Goal: Find specific page/section: Find specific page/section

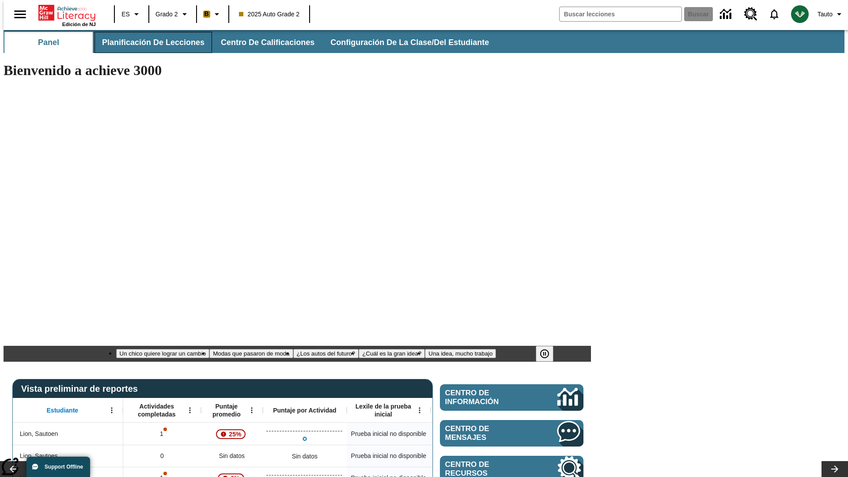
click at [148, 42] on span "Planificación de lecciones" at bounding box center [153, 43] width 103 height 10
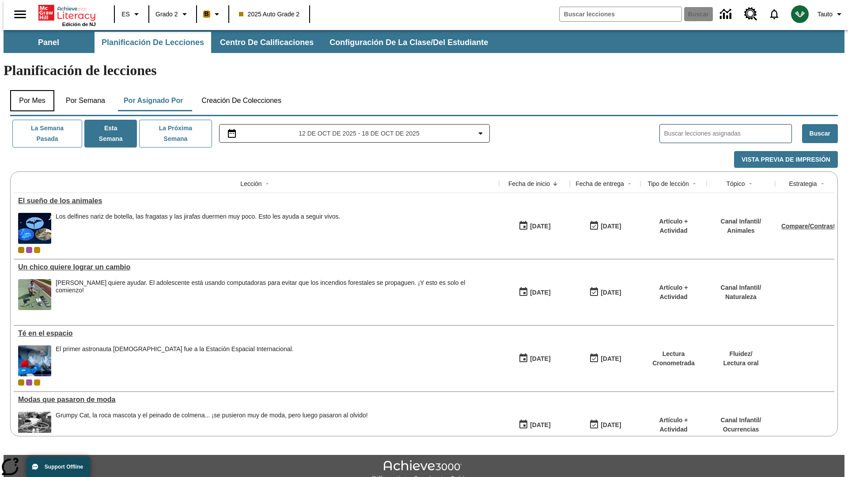
click at [29, 90] on button "Por mes" at bounding box center [32, 100] width 44 height 21
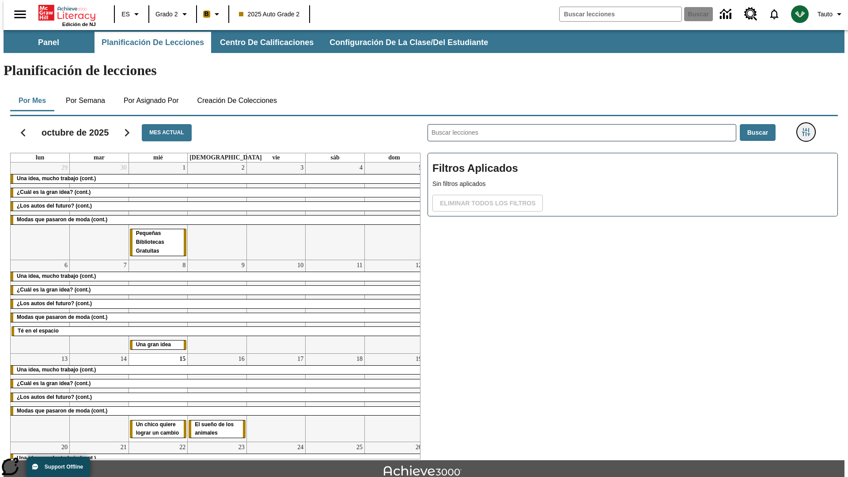
click at [809, 128] on icon "Menú lateral de filtros" at bounding box center [806, 132] width 8 height 8
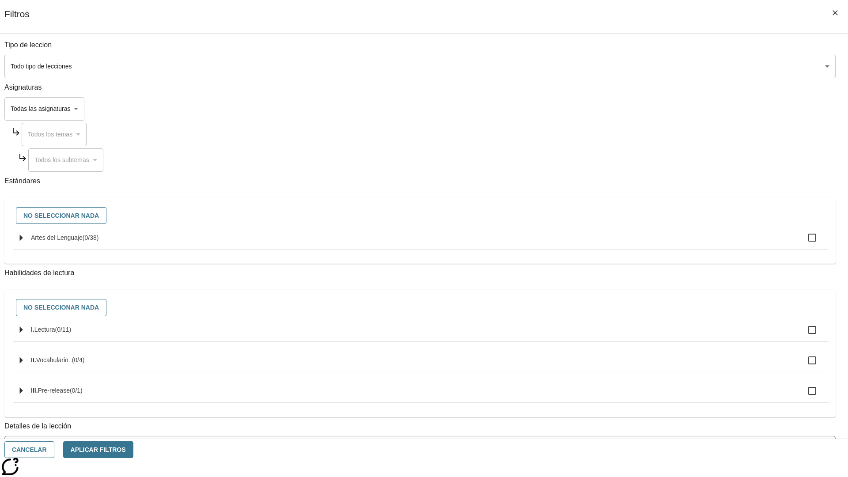
click at [636, 66] on body "[MEDICAL_DATA] al contenido principal Edición de NJ ES Grado 2 B 2025 Auto Grad…" at bounding box center [424, 273] width 841 height 487
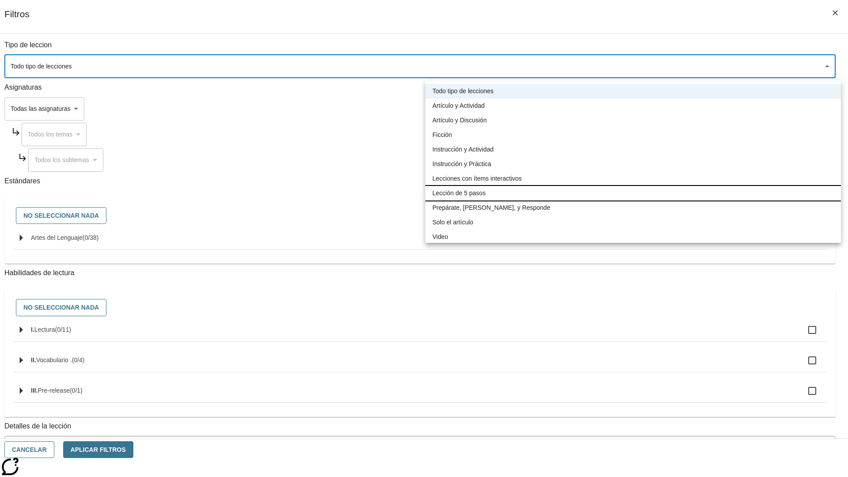
click at [633, 193] on li "Lección de 5 pasos" at bounding box center [634, 193] width 416 height 15
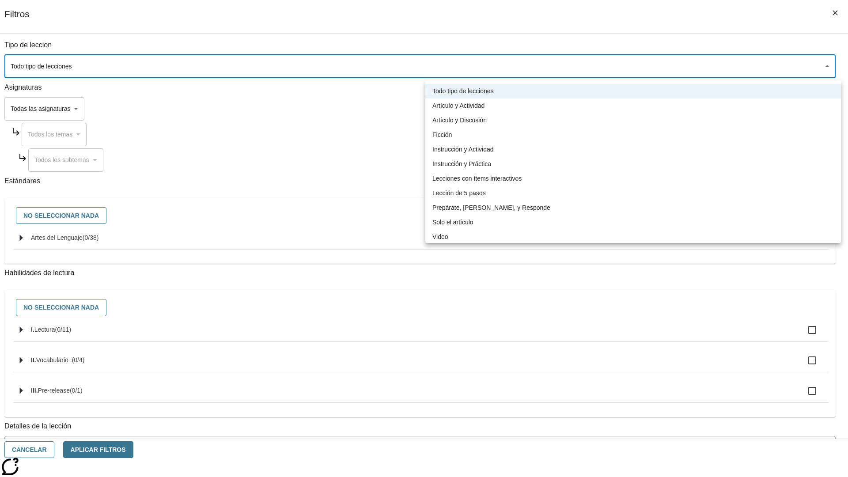
type input "1"
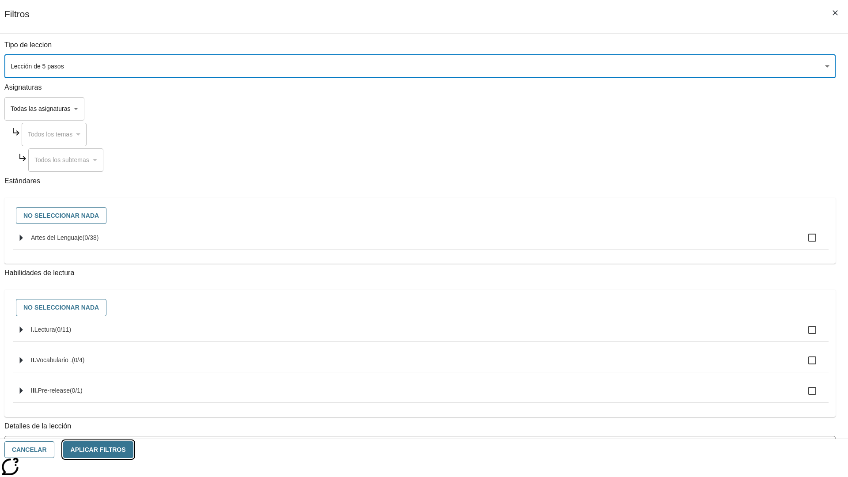
click at [133, 450] on button "Aplicar Filtros" at bounding box center [98, 449] width 70 height 17
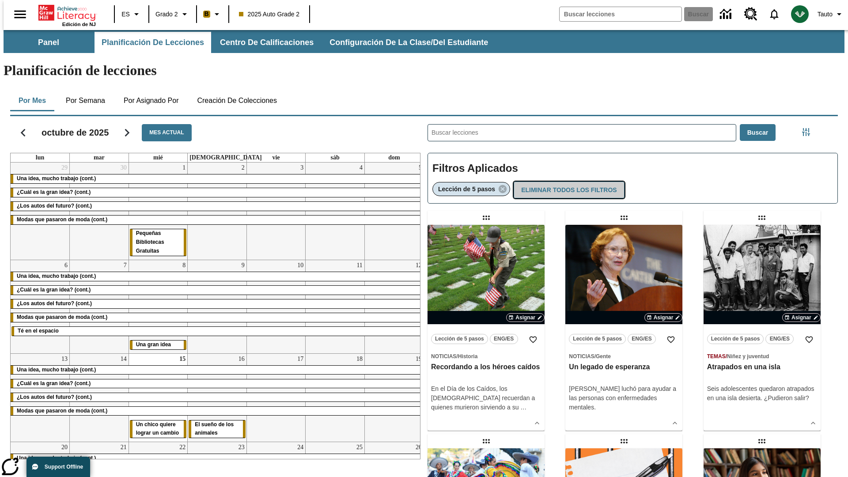
click at [567, 182] on button "Eliminar todos los filtros" at bounding box center [569, 190] width 110 height 17
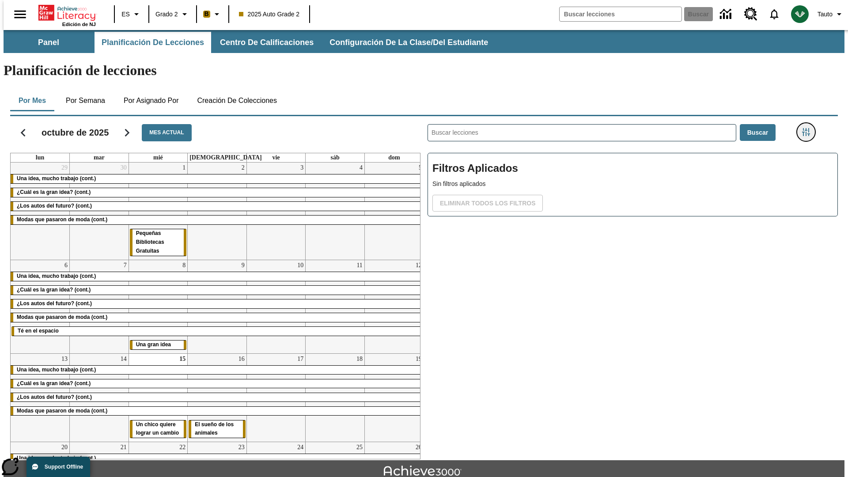
click at [809, 128] on icon "Menú lateral de filtros" at bounding box center [806, 132] width 8 height 8
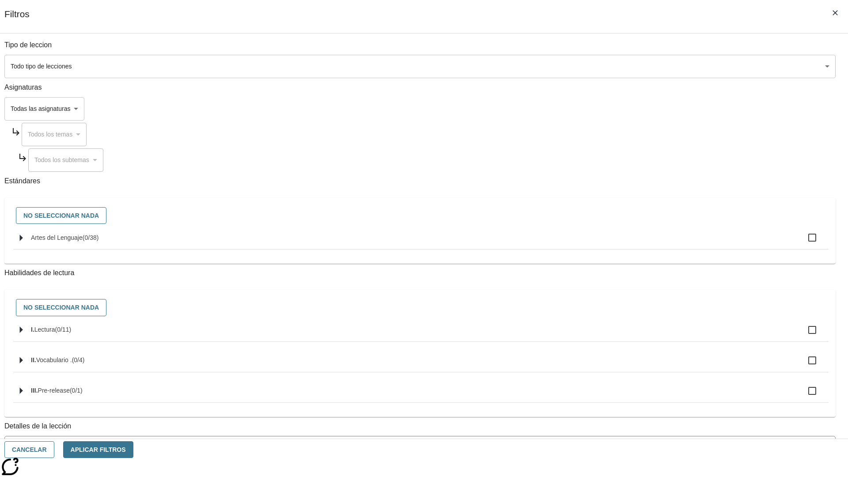
click at [636, 109] on body "[MEDICAL_DATA] al contenido principal Edición de NJ ES Grado 2 B 2025 Auto Grad…" at bounding box center [424, 273] width 841 height 487
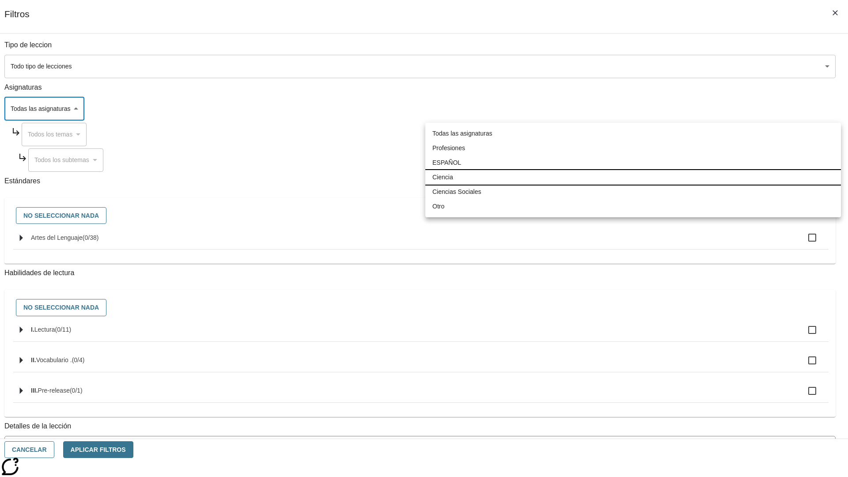
click at [633, 177] on li "Ciencia" at bounding box center [634, 177] width 416 height 15
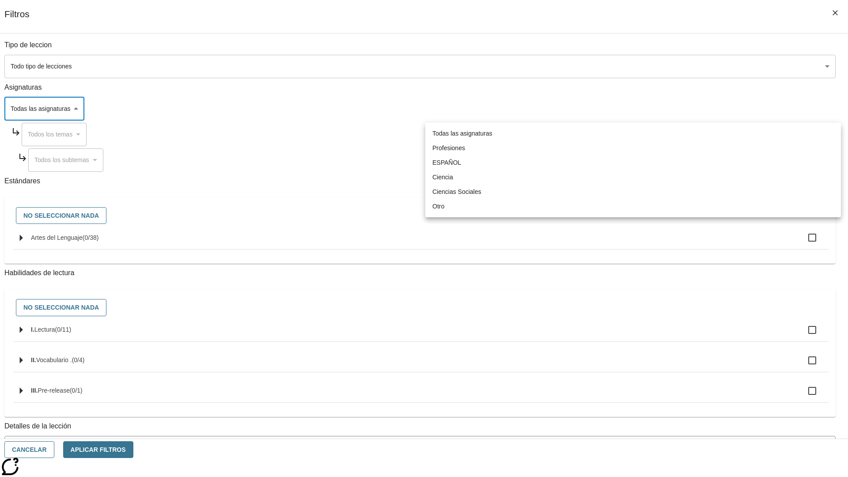
type input "2"
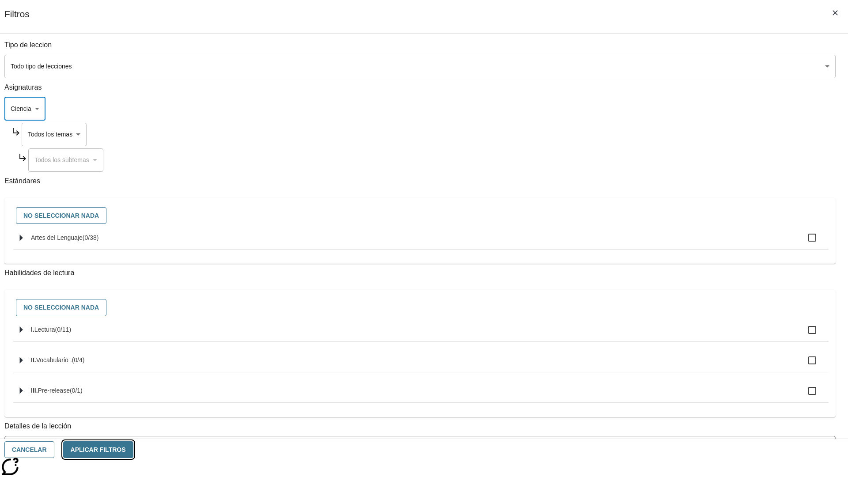
click at [133, 450] on button "Aplicar Filtros" at bounding box center [98, 449] width 70 height 17
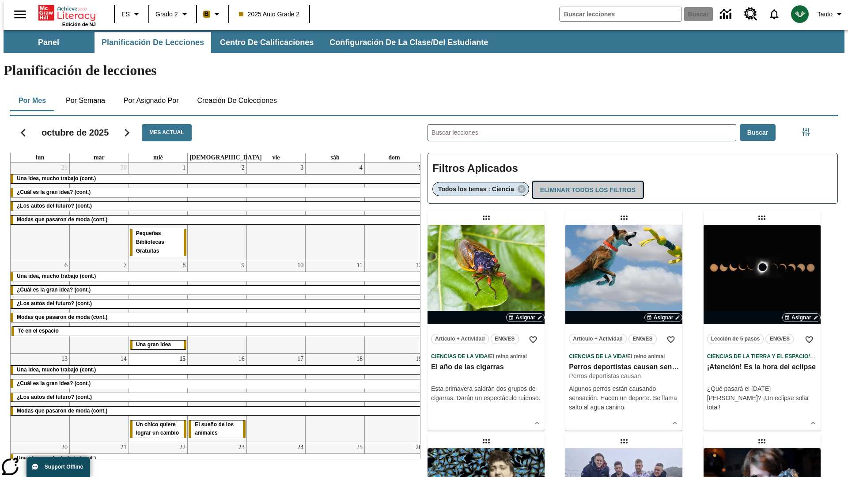
click at [587, 182] on button "Eliminar todos los filtros" at bounding box center [588, 190] width 110 height 17
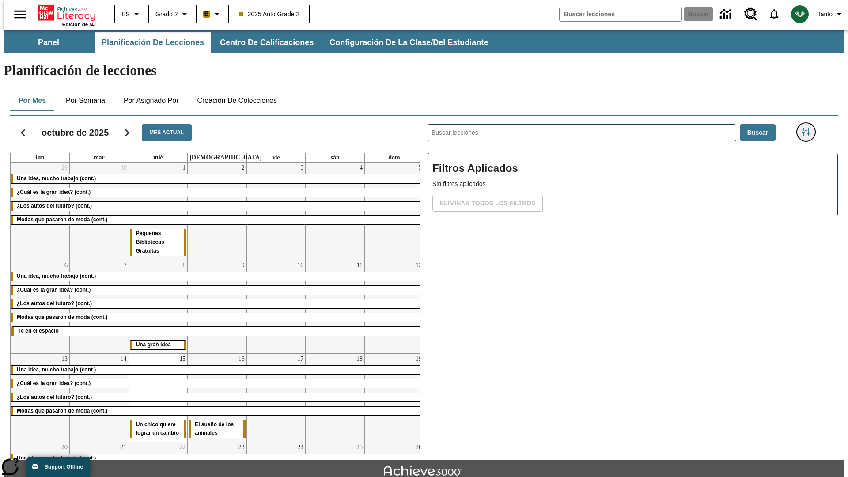
click at [809, 128] on icon "Menú lateral de filtros" at bounding box center [806, 132] width 8 height 8
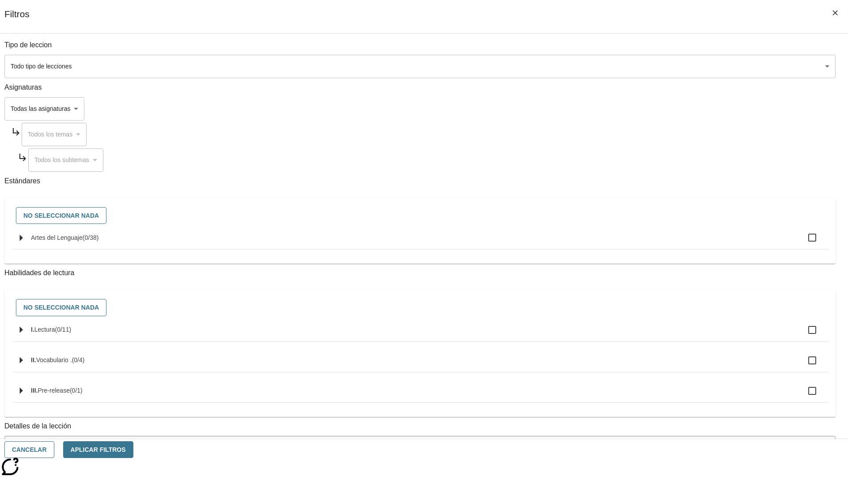
click at [83, 241] on span "Artes del Lenguaje" at bounding box center [57, 237] width 52 height 7
click at [803, 243] on input "Artes del Lenguaje ( 0 / 38 )" at bounding box center [812, 237] width 19 height 19
checkbox input "true"
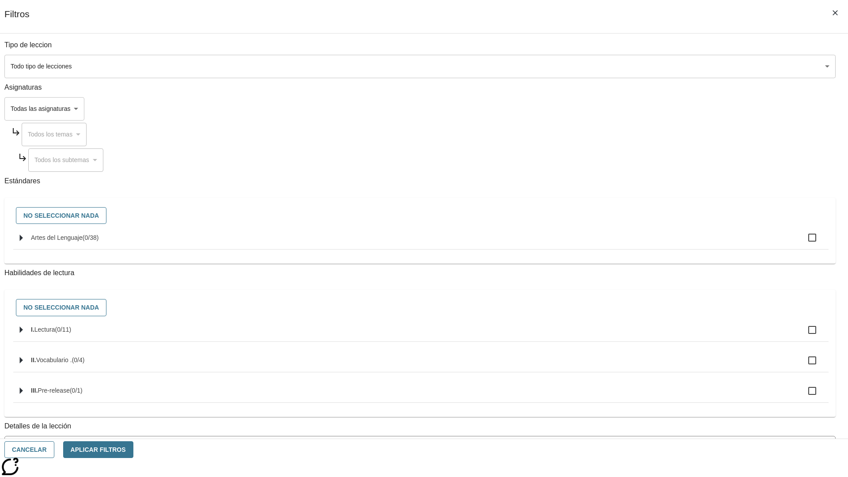
checkbox input "true"
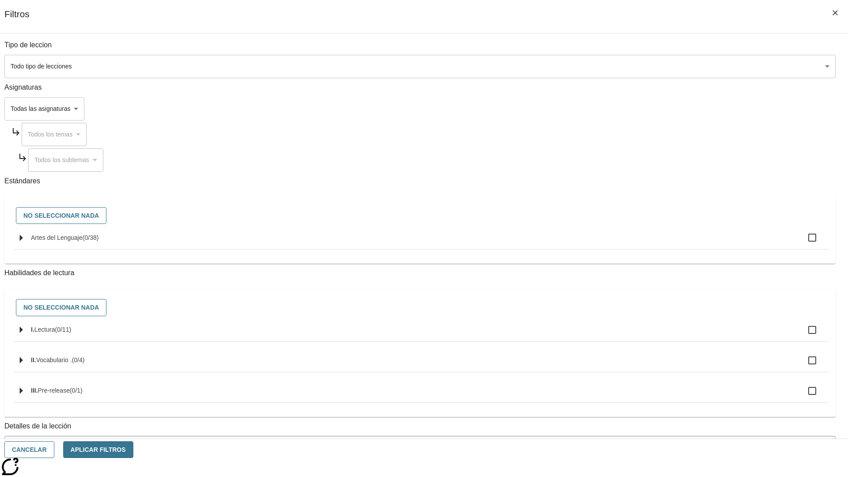
checkbox input "true"
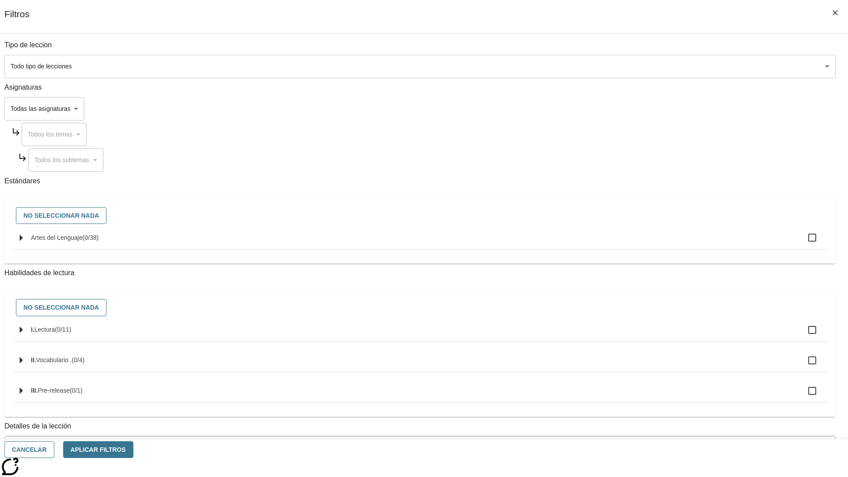
checkbox input "true"
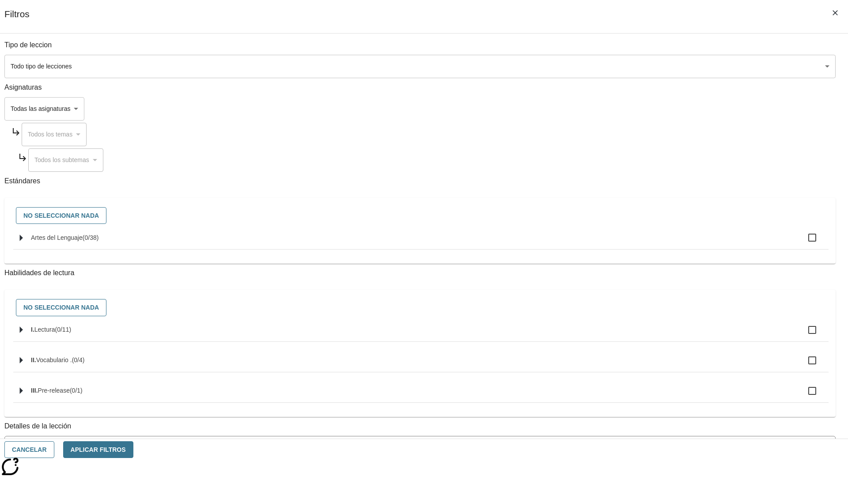
checkbox input "true"
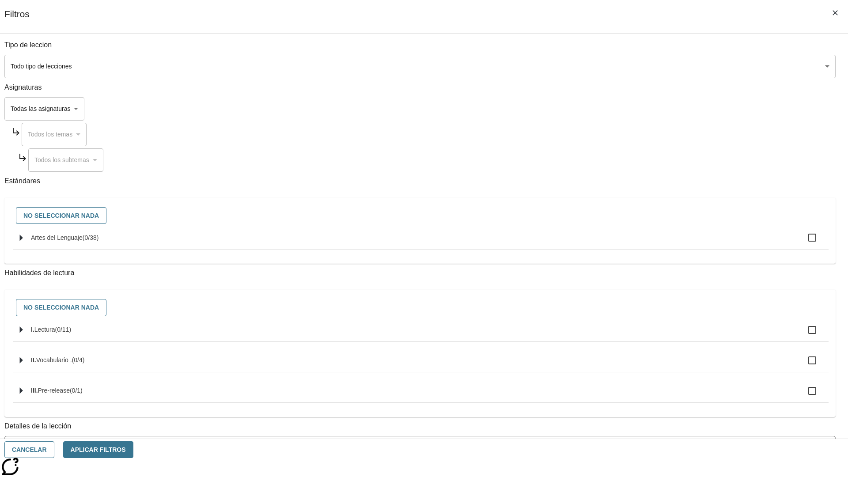
checkbox input "true"
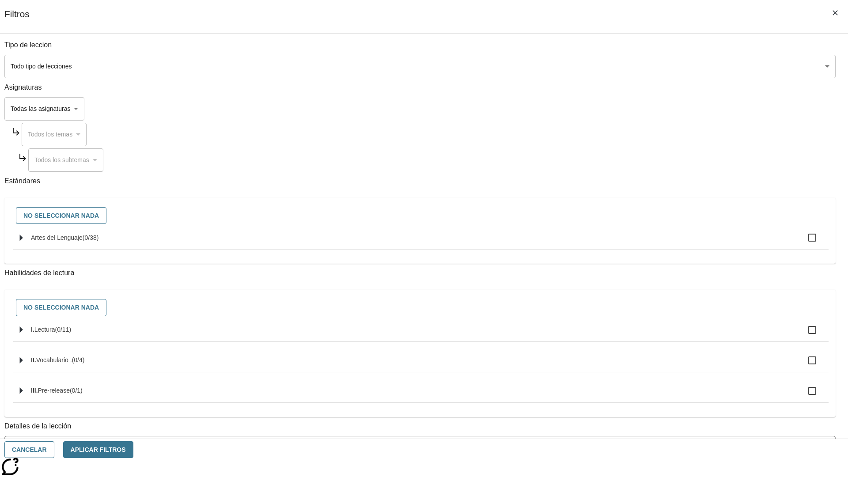
checkbox input "true"
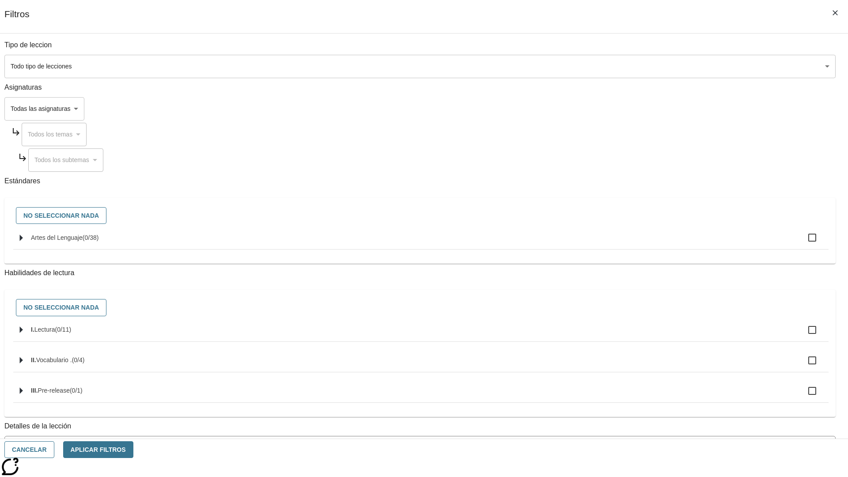
checkbox input "true"
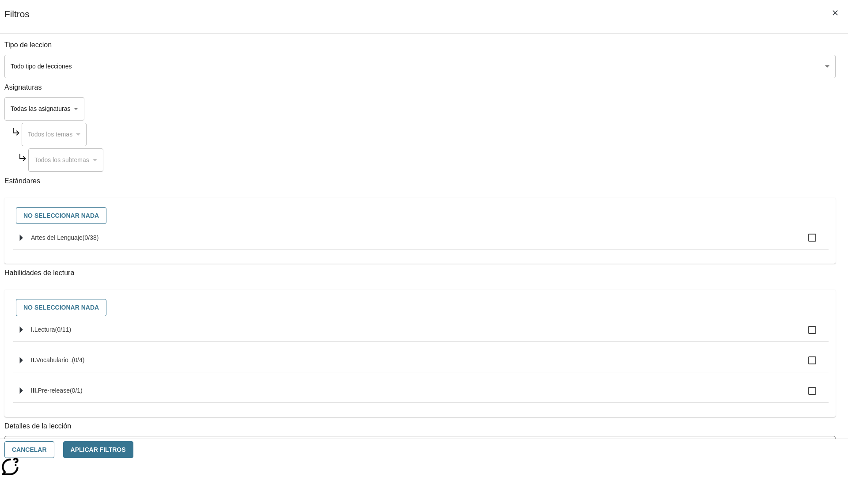
checkbox input "true"
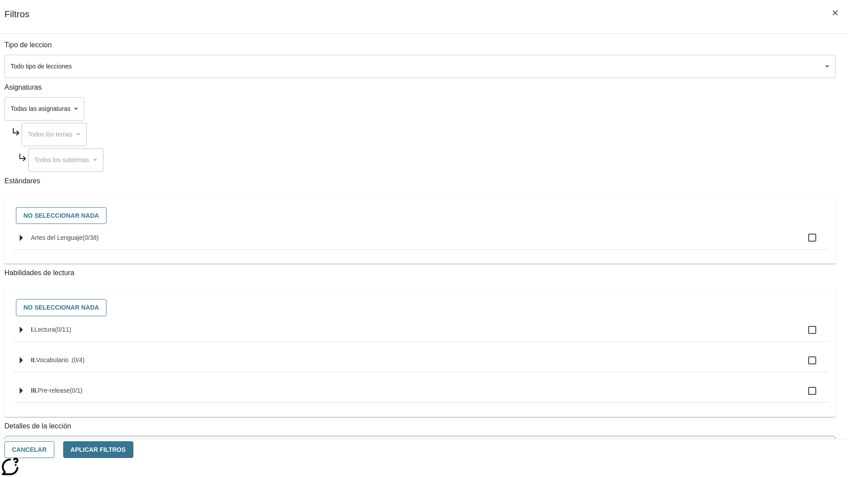
checkbox input "true"
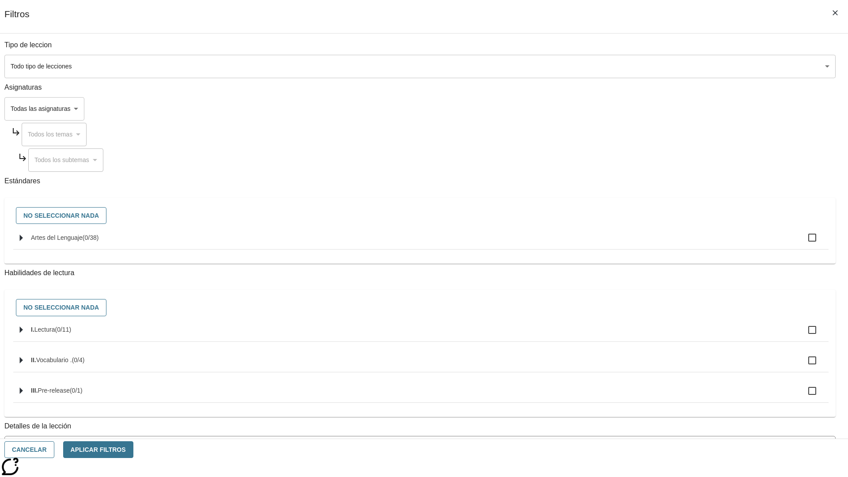
checkbox input "true"
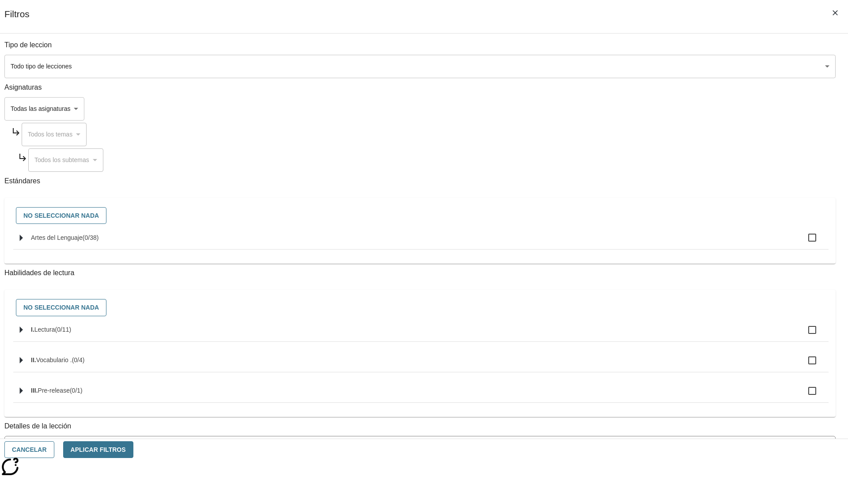
checkbox input "true"
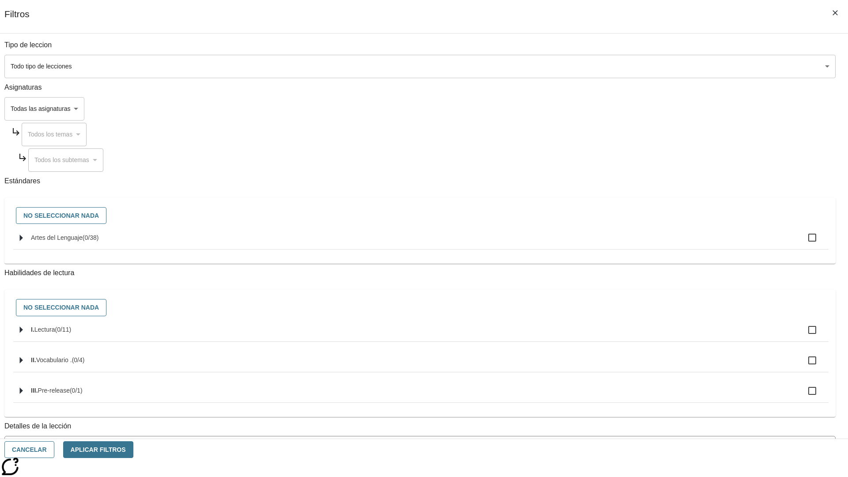
checkbox input "true"
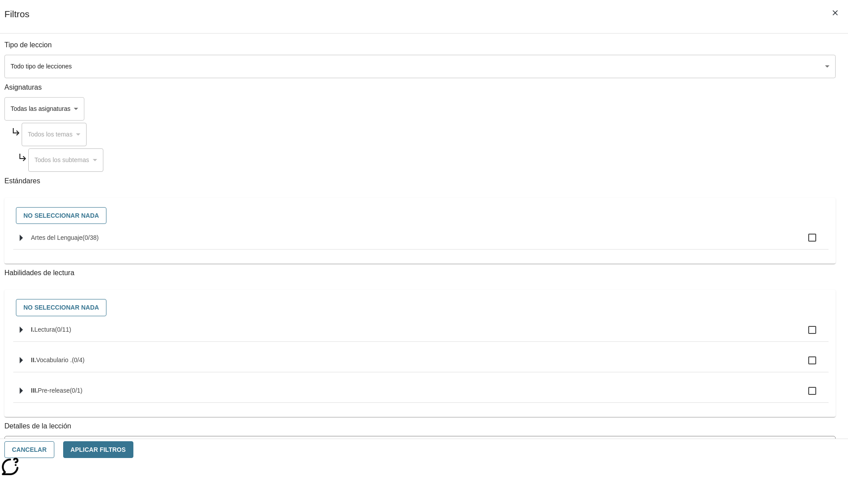
checkbox input "true"
click at [133, 450] on button "Aplicar Filtros" at bounding box center [98, 449] width 70 height 17
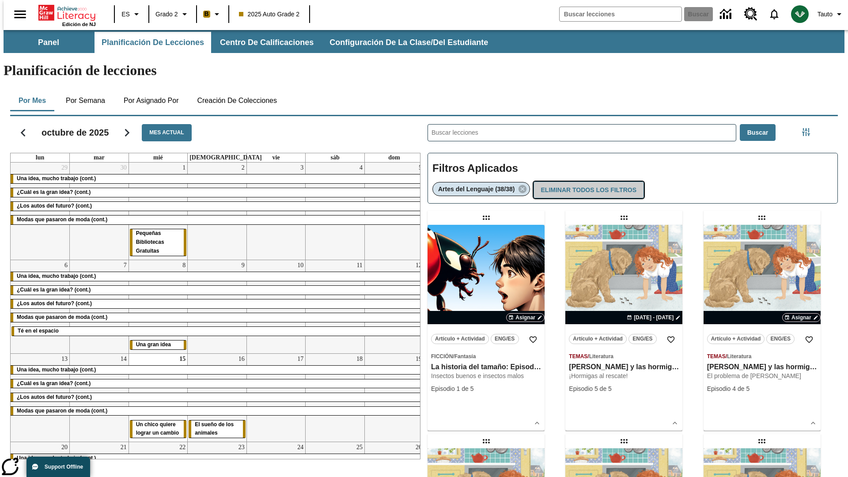
click at [588, 182] on button "Eliminar todos los filtros" at bounding box center [589, 190] width 110 height 17
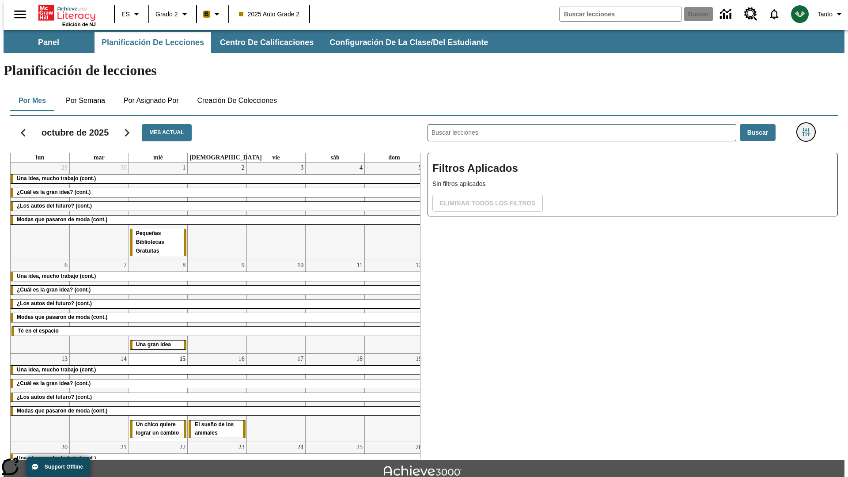
click at [809, 128] on icon "Menú lateral de filtros" at bounding box center [806, 132] width 8 height 8
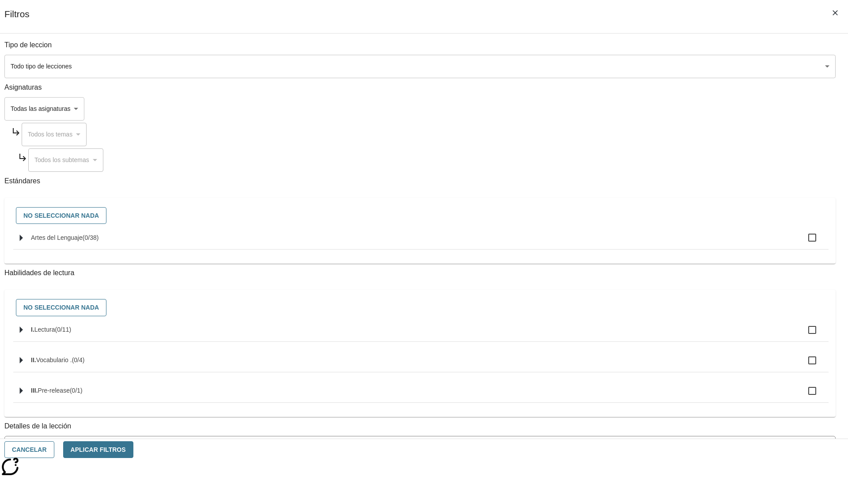
click at [637, 339] on label "I. Lectura ( 0 / 11 )" at bounding box center [426, 330] width 791 height 19
click at [803, 339] on input "I. Lectura ( 0 / 11 )" at bounding box center [812, 330] width 19 height 19
checkbox input "true"
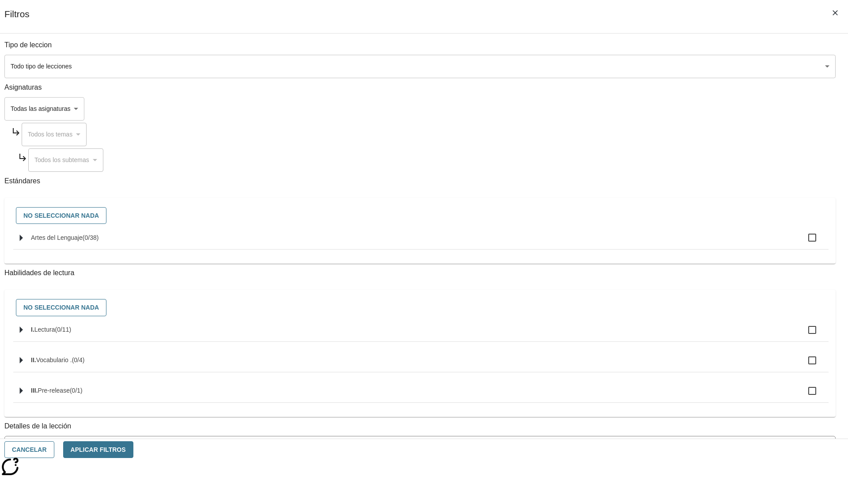
checkbox input "true"
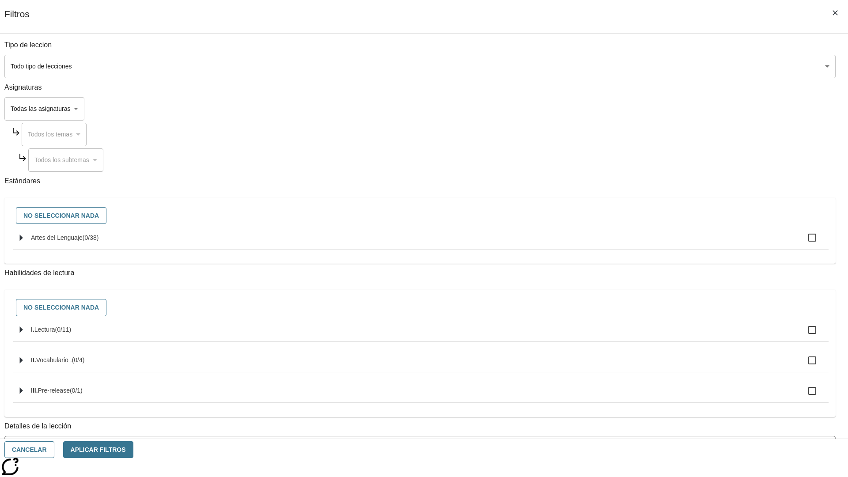
checkbox input "true"
click at [133, 450] on button "Aplicar Filtros" at bounding box center [98, 449] width 70 height 17
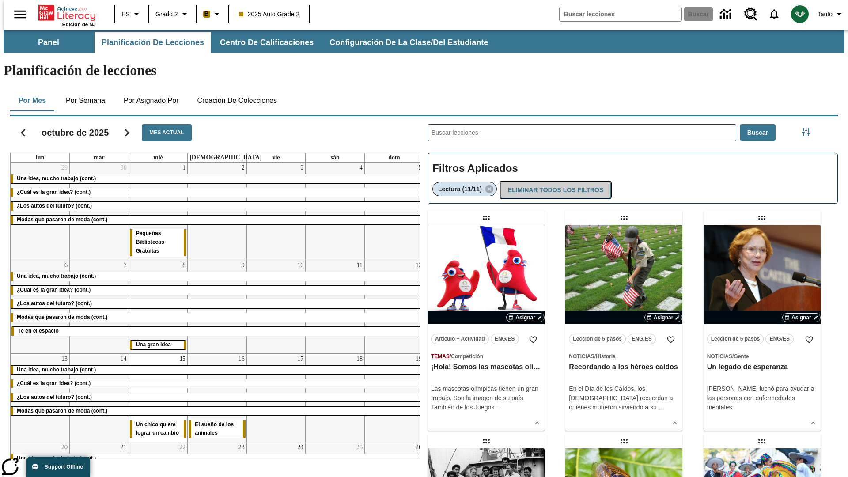
click at [555, 182] on button "Eliminar todos los filtros" at bounding box center [556, 190] width 110 height 17
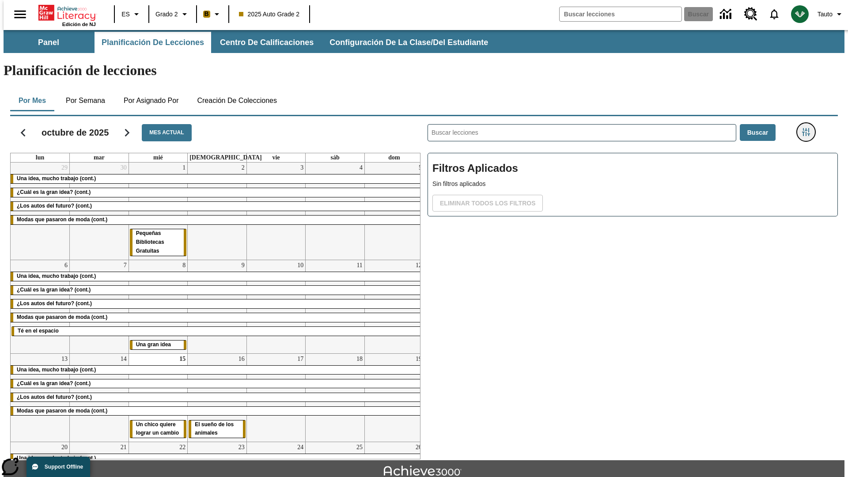
click at [809, 128] on icon "Menú lateral de filtros" at bounding box center [806, 132] width 8 height 8
